Goal: Navigation & Orientation: Find specific page/section

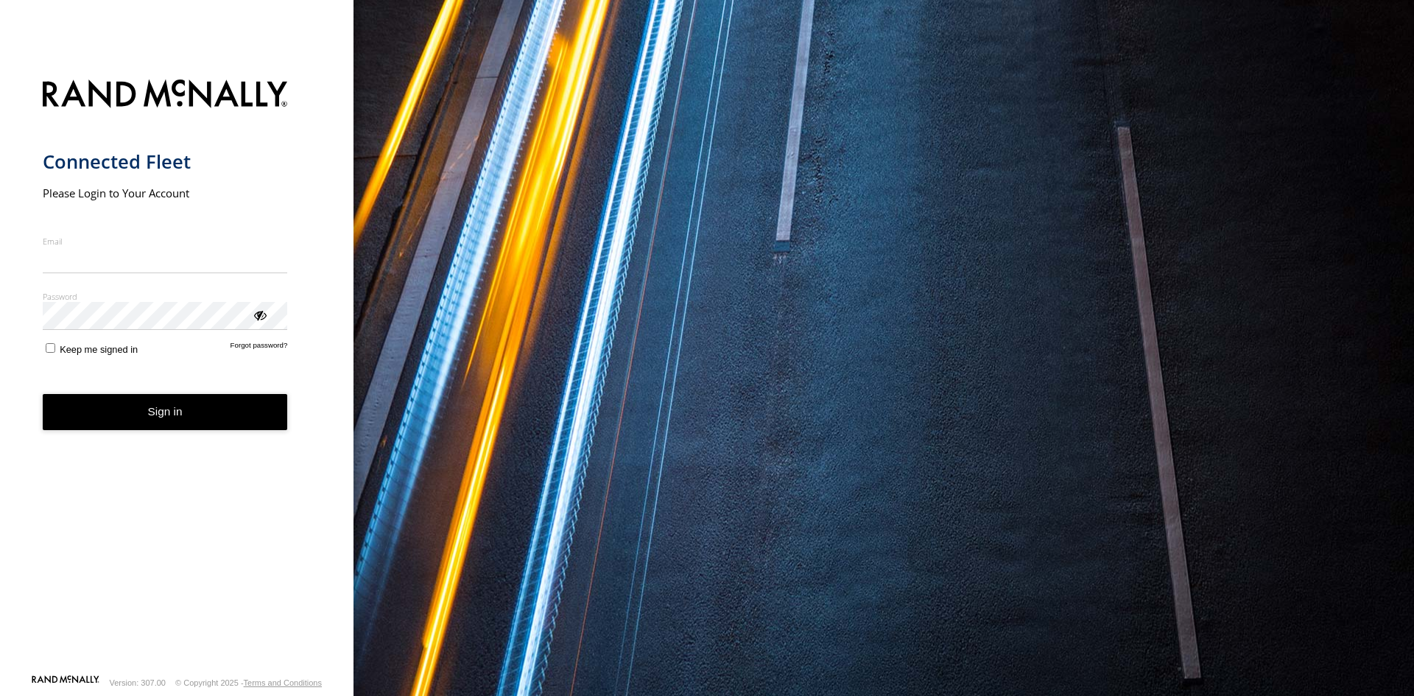
type input "**********"
click at [178, 430] on button "Sign in" at bounding box center [165, 412] width 245 height 36
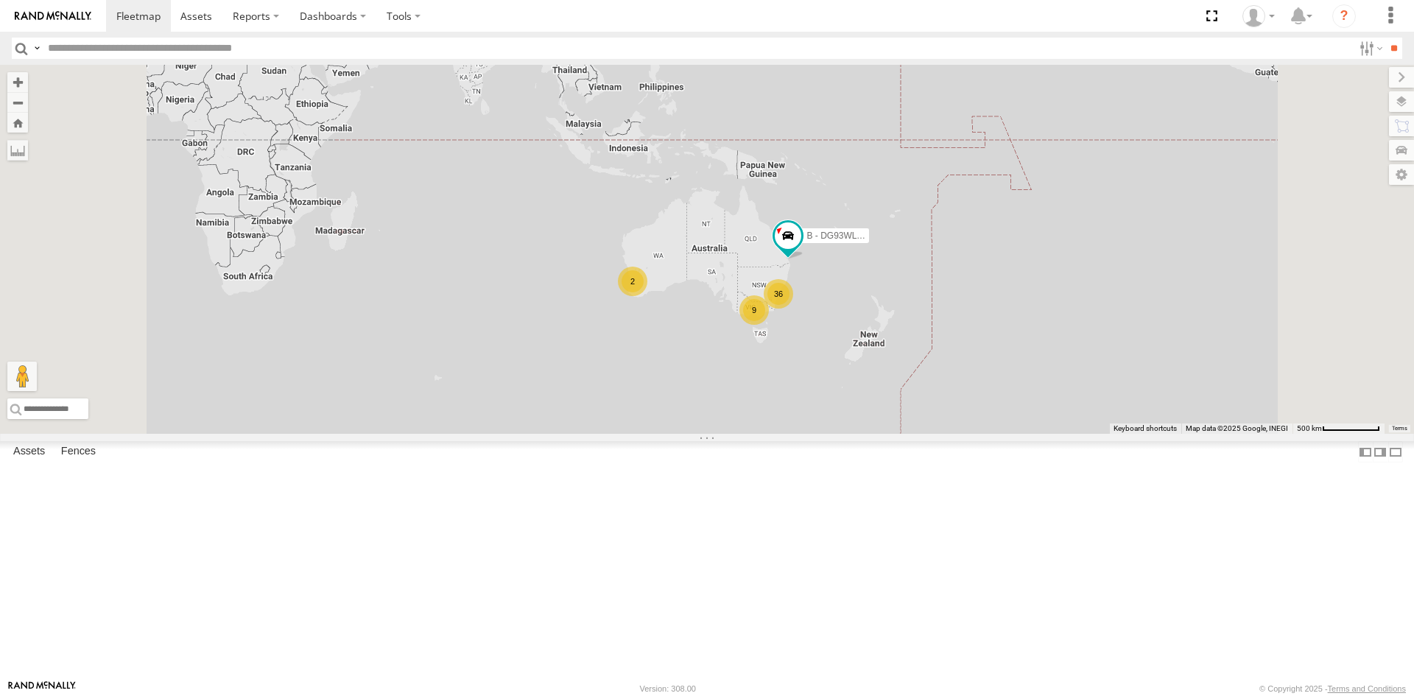
scroll to position [1292, 0]
click at [0, 0] on div "All Assets" at bounding box center [0, 0] width 0 height 0
